Goal: Contribute content

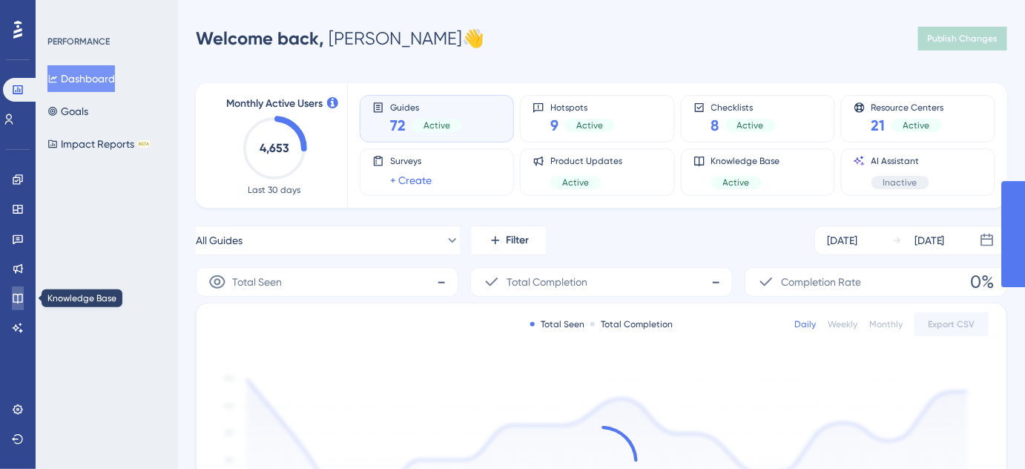
click at [15, 299] on icon at bounding box center [18, 298] width 12 height 12
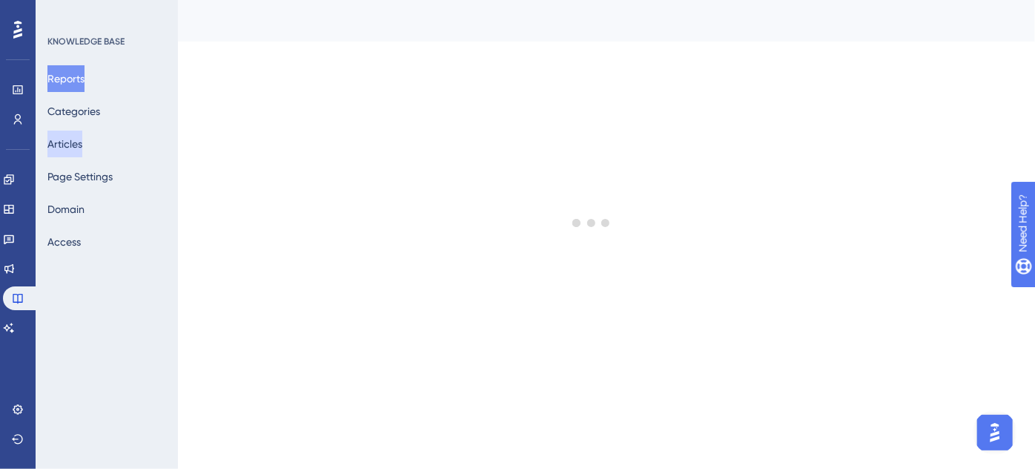
click at [79, 147] on button "Articles" at bounding box center [64, 143] width 35 height 27
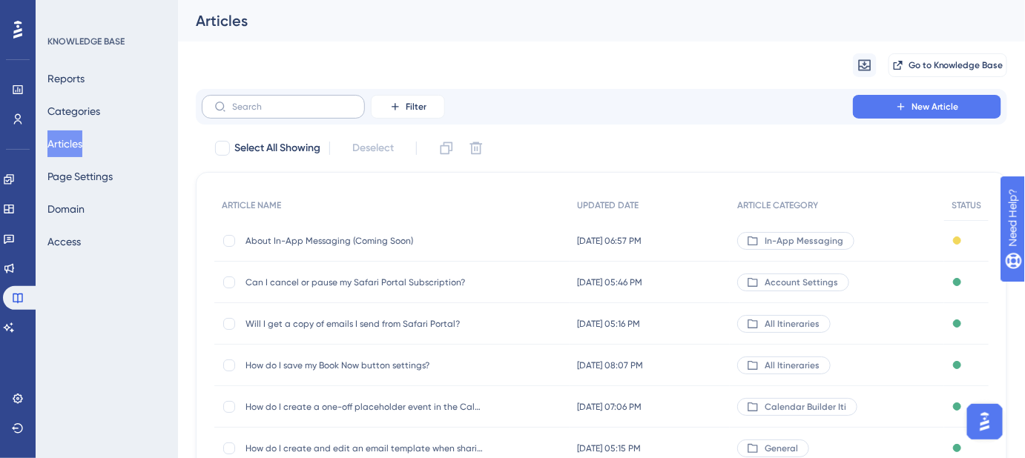
click at [262, 100] on label at bounding box center [283, 107] width 163 height 24
click at [262, 102] on input "text" at bounding box center [292, 107] width 120 height 10
paste input "Can I attach a new Itinerary to an existing Guest Portal?"
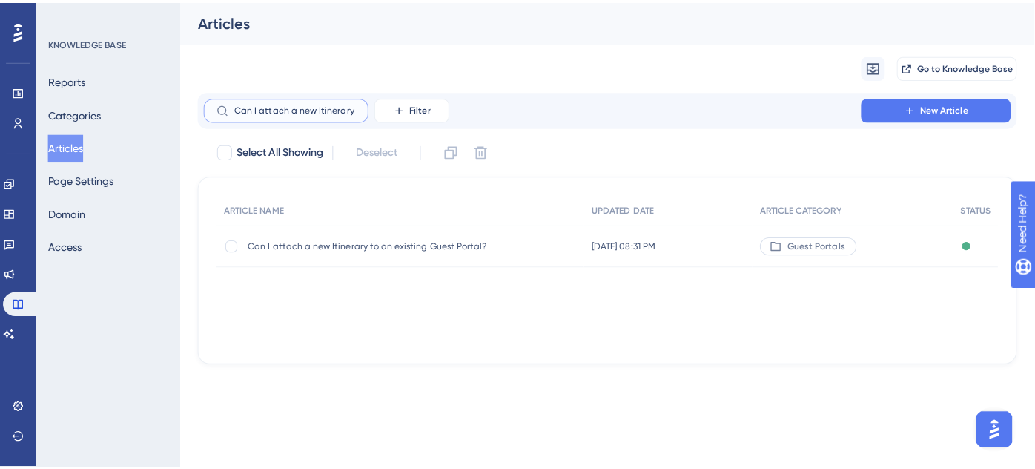
scroll to position [0, 108]
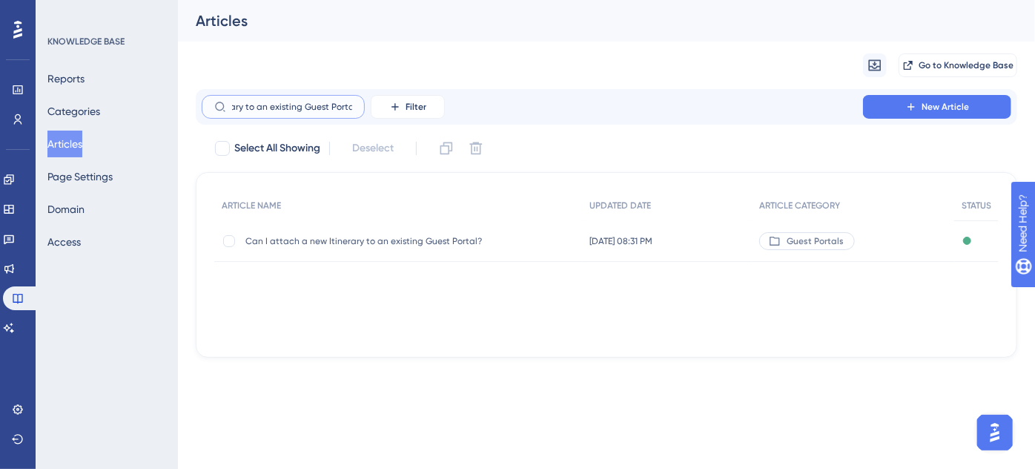
type input "Can I attach a new Itinerary to an existing Guest Portal?"
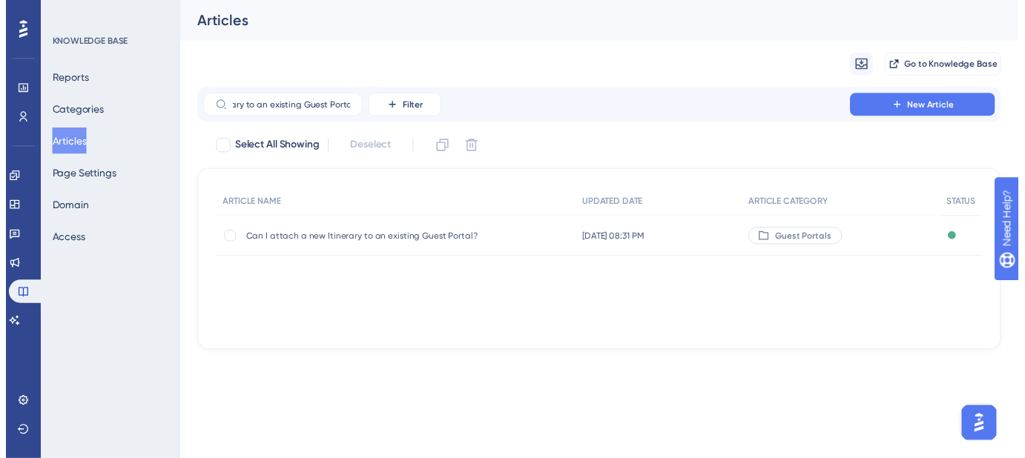
scroll to position [0, 0]
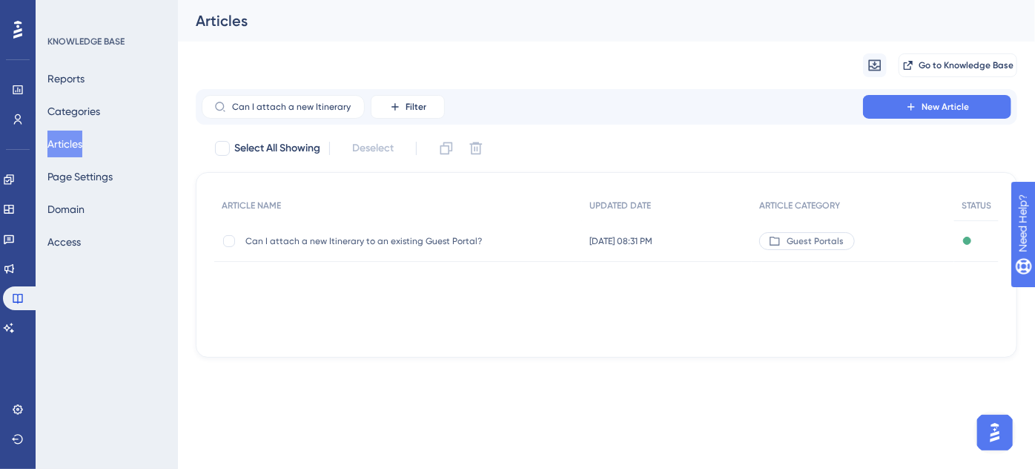
click at [366, 244] on span "Can I attach a new Itinerary to an existing Guest Portal?" at bounding box center [363, 241] width 237 height 12
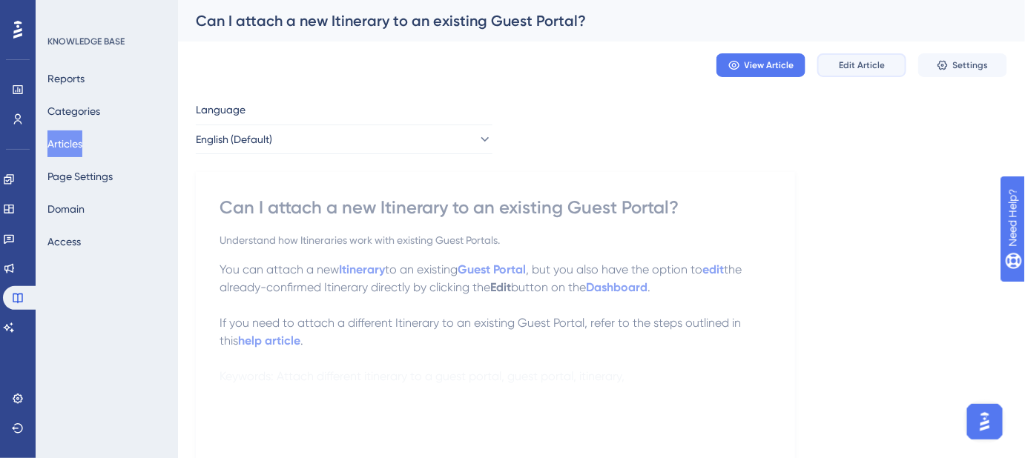
click at [866, 68] on span "Edit Article" at bounding box center [862, 65] width 46 height 12
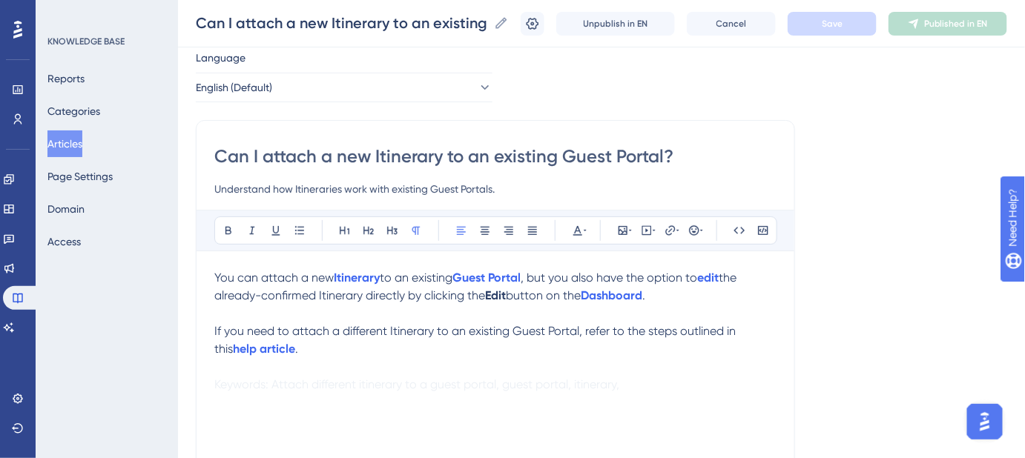
scroll to position [134, 0]
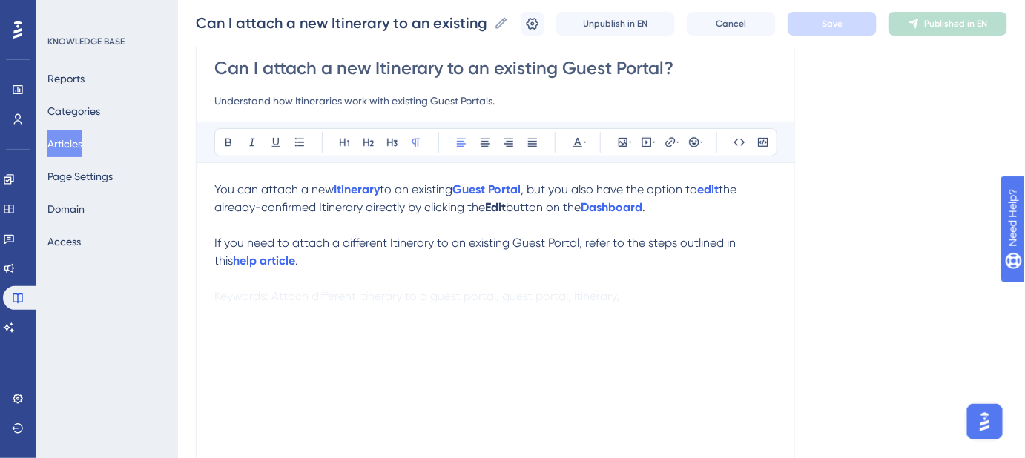
drag, startPoint x: 532, startPoint y: 298, endPoint x: 443, endPoint y: 179, distance: 148.7
click at [196, 296] on div "Can I attach a new Itinerary to an existing Guest Portal? Understand how Itiner…" at bounding box center [495, 279] width 599 height 494
click at [578, 142] on icon at bounding box center [578, 142] width 12 height 12
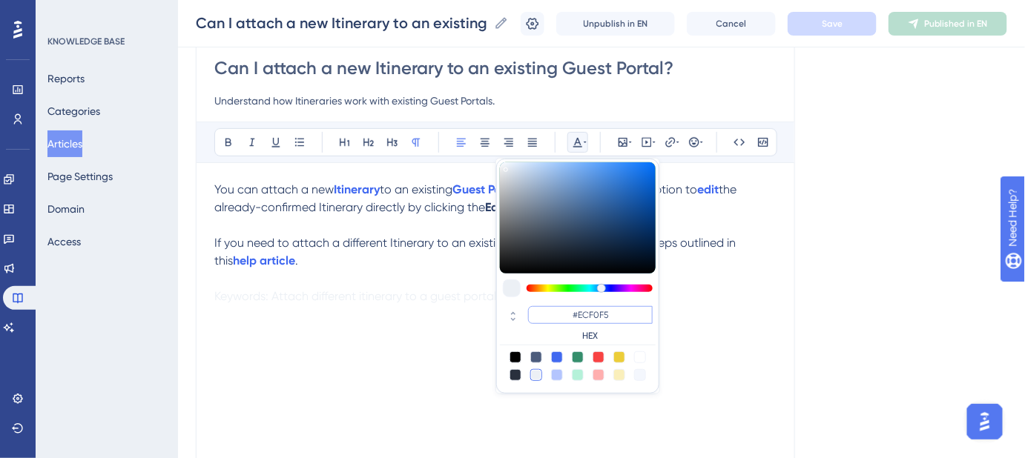
drag, startPoint x: 613, startPoint y: 313, endPoint x: 578, endPoint y: 312, distance: 34.9
click at [578, 312] on input "#ECF0F5" at bounding box center [590, 315] width 125 height 18
type input "#FFFFFF"
click at [793, 297] on div "Can I attach a new Itinerary to an existing Guest Portal? Understand how Itiner…" at bounding box center [495, 279] width 599 height 494
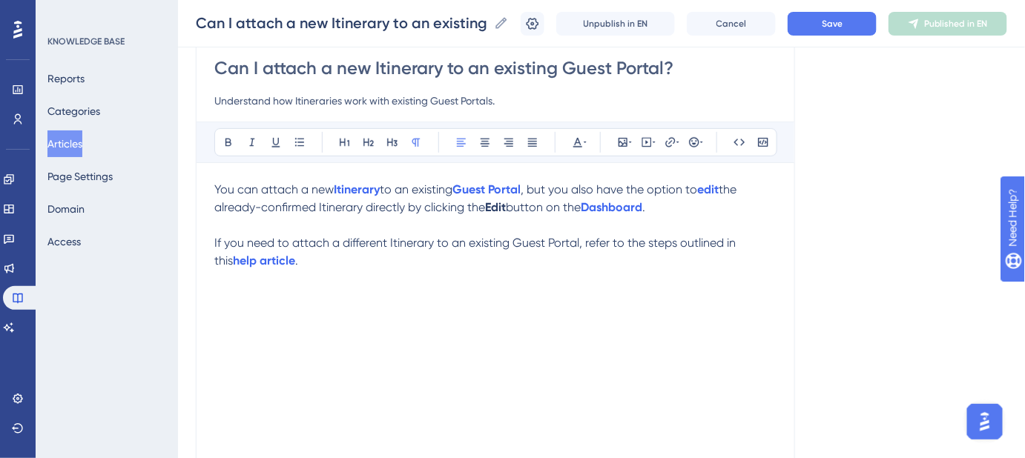
click at [820, 37] on div "Can I attach a new Itinerary to an existing Guest Portal? Can I attach a new It…" at bounding box center [601, 23] width 847 height 47
click at [822, 28] on button "Save" at bounding box center [831, 24] width 89 height 24
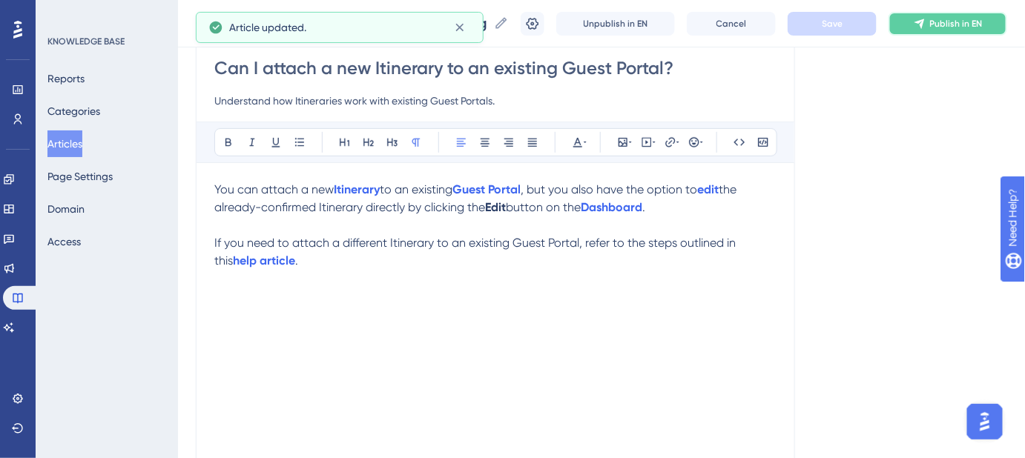
click at [911, 25] on button "Publish in EN" at bounding box center [947, 24] width 119 height 24
